Goal: Find specific page/section: Find specific page/section

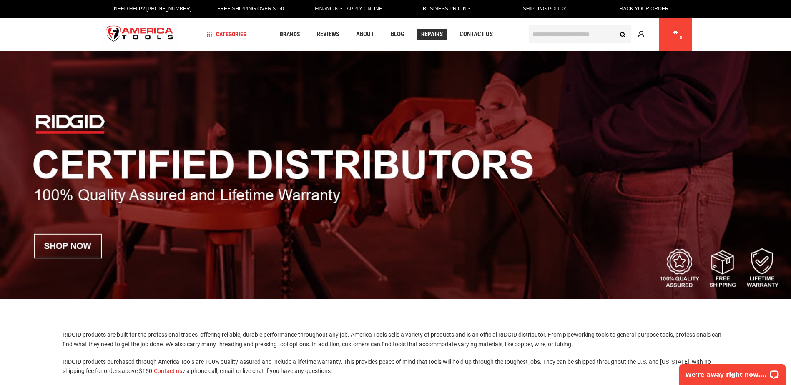
click at [434, 32] on span "Repairs" at bounding box center [432, 34] width 22 height 6
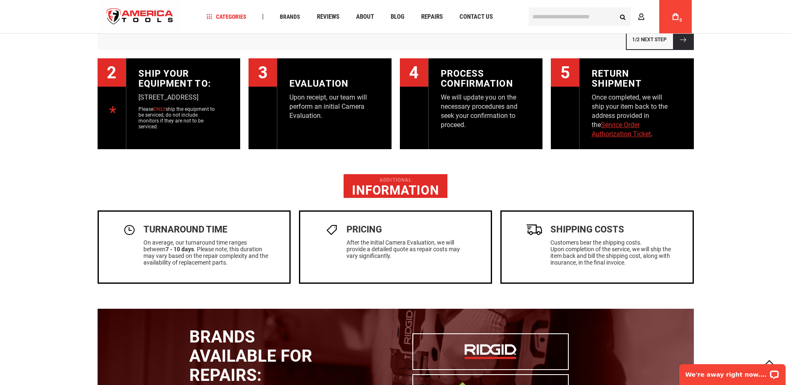
scroll to position [834, 0]
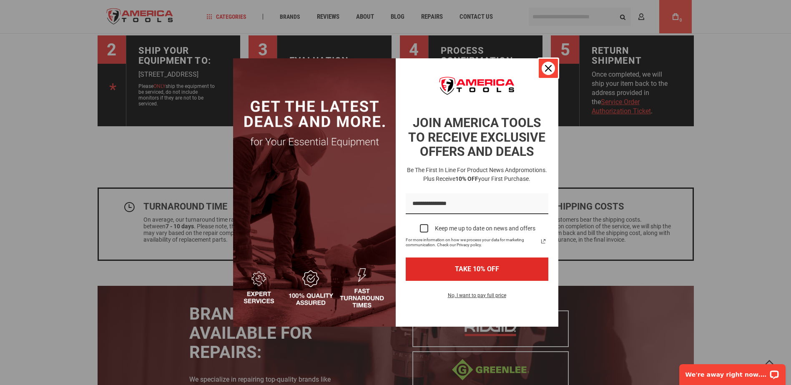
click at [546, 70] on icon "close icon" at bounding box center [548, 68] width 7 height 7
